Goal: Use online tool/utility: Utilize a website feature to perform a specific function

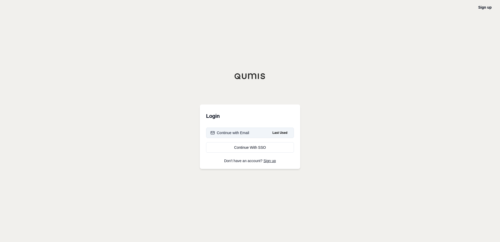
click at [251, 131] on button "Continue with Email Last Used" at bounding box center [250, 132] width 88 height 10
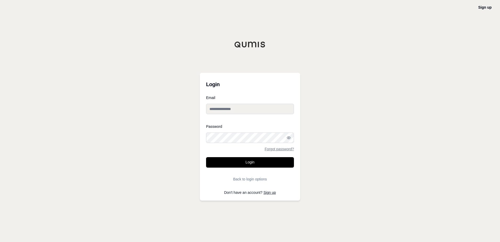
click at [226, 110] on input "Email" at bounding box center [250, 109] width 88 height 10
click at [206, 157] on button "Login" at bounding box center [250, 162] width 88 height 10
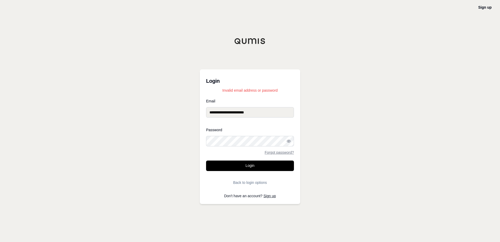
click at [259, 115] on input "**********" at bounding box center [250, 112] width 88 height 10
drag, startPoint x: 259, startPoint y: 115, endPoint x: 86, endPoint y: 128, distance: 174.2
click at [96, 121] on div "**********" at bounding box center [250, 121] width 500 height 242
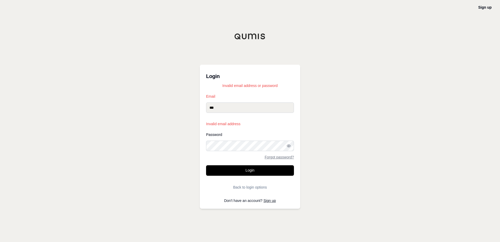
type input "**********"
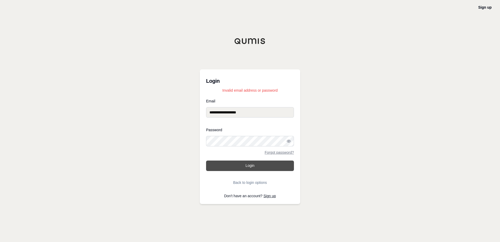
click at [231, 162] on button "Login" at bounding box center [250, 165] width 88 height 10
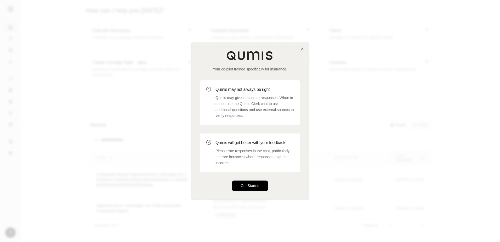
drag, startPoint x: 246, startPoint y: 187, endPoint x: 242, endPoint y: 187, distance: 3.9
click at [245, 187] on button "Get Started" at bounding box center [250, 186] width 36 height 10
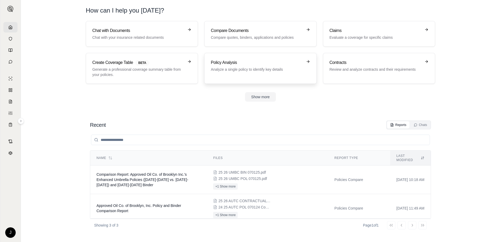
click at [226, 75] on div "Policy Analysis Analyze a single policy to identify key details" at bounding box center [260, 68] width 99 height 18
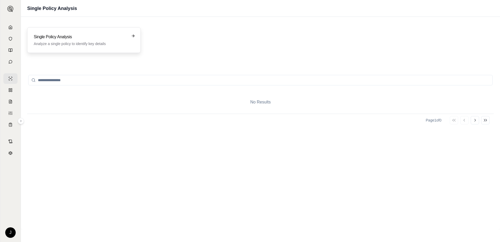
click at [109, 42] on p "Analyze a single policy to identify key details" at bounding box center [80, 43] width 93 height 5
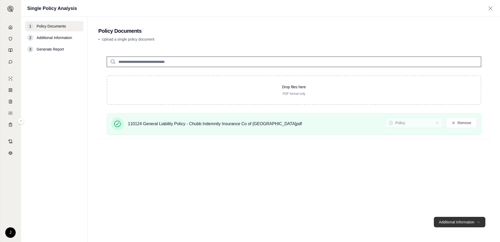
click at [452, 223] on button "Additional Information →" at bounding box center [460, 222] width 52 height 10
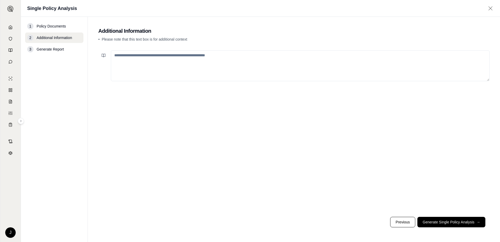
click at [166, 54] on textarea at bounding box center [300, 65] width 379 height 31
click at [180, 55] on textarea at bounding box center [300, 65] width 379 height 31
type textarea "**********"
click at [440, 223] on button "Generate Single Policy Analysis →" at bounding box center [452, 222] width 68 height 10
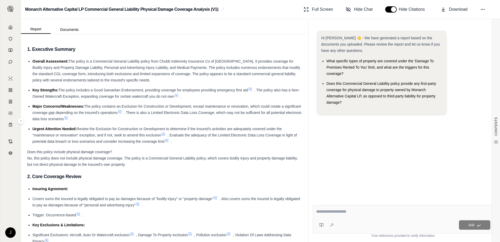
drag, startPoint x: 329, startPoint y: 213, endPoint x: 306, endPoint y: 193, distance: 30.6
click at [328, 212] on textarea at bounding box center [403, 211] width 174 height 6
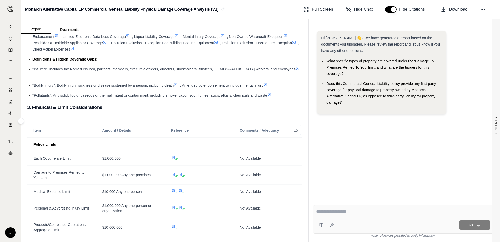
scroll to position [314, 0]
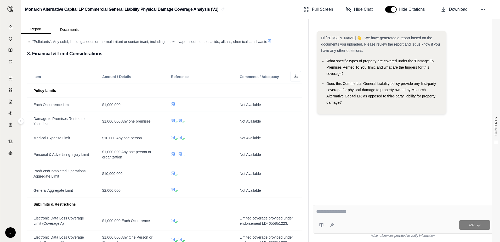
click at [345, 215] on div at bounding box center [403, 212] width 174 height 8
click at [344, 211] on textarea at bounding box center [403, 211] width 174 height 6
click at [320, 210] on textarea at bounding box center [403, 211] width 174 height 6
click at [316, 211] on div "Ask" at bounding box center [403, 219] width 181 height 29
click at [358, 215] on div at bounding box center [403, 212] width 174 height 8
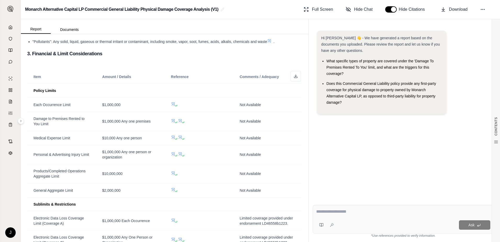
click at [357, 211] on textarea at bounding box center [403, 211] width 174 height 6
click at [338, 214] on textarea at bounding box center [403, 211] width 174 height 6
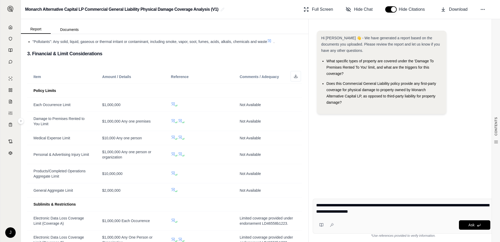
type textarea "**********"
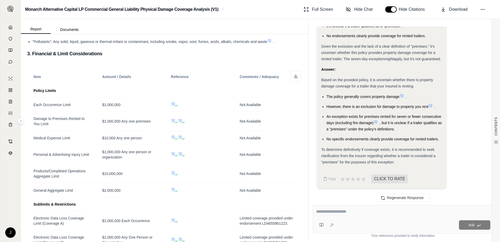
scroll to position [447, 0]
